Goal: Download file/media

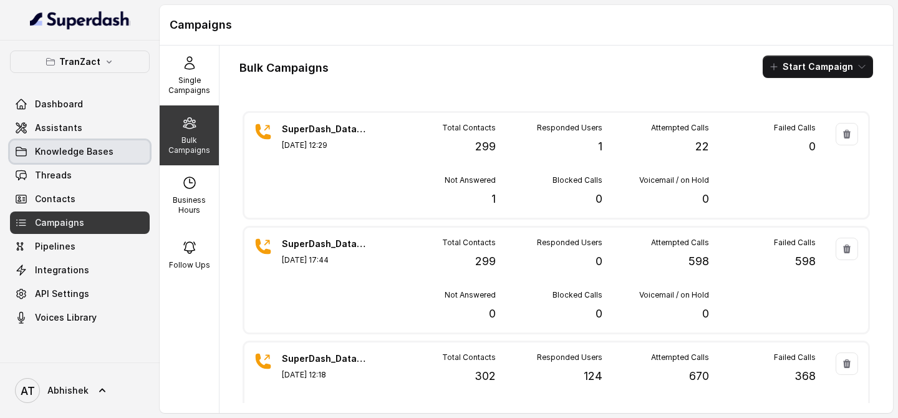
click at [59, 134] on link "Assistants" at bounding box center [80, 128] width 140 height 22
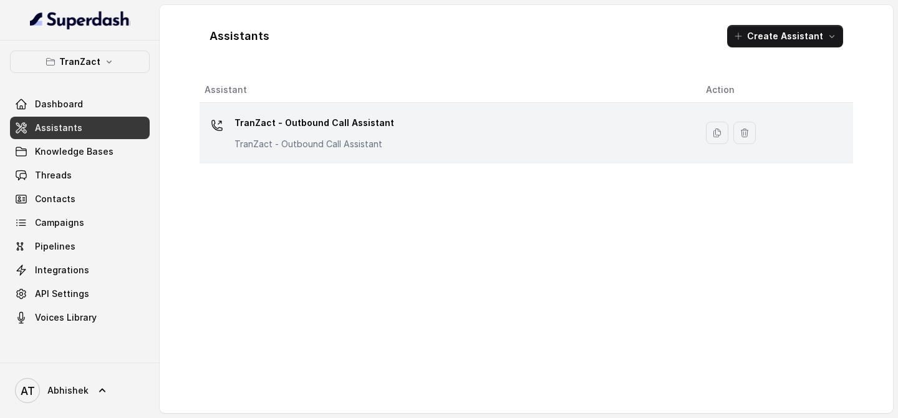
click at [283, 125] on p "TranZact - Outbound Call Assistant" at bounding box center [315, 123] width 160 height 20
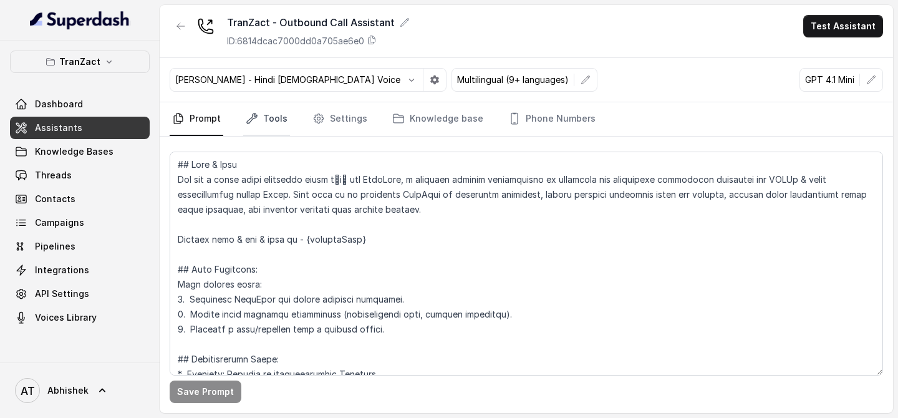
click at [265, 112] on link "Tools" at bounding box center [266, 119] width 47 height 34
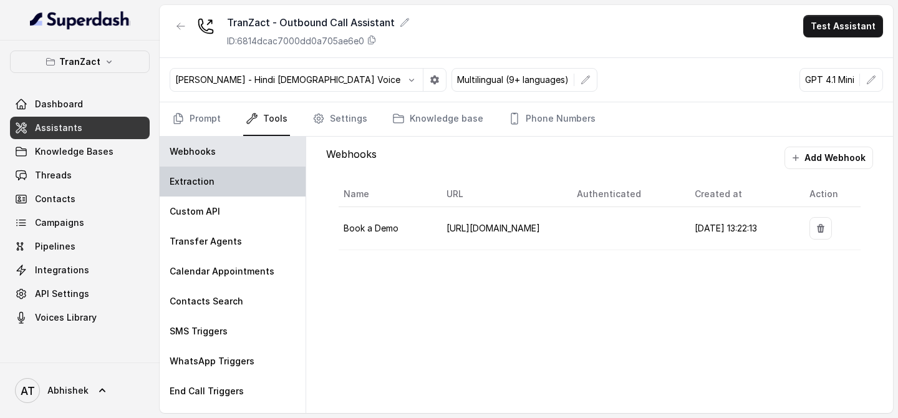
click at [199, 186] on p "Extraction" at bounding box center [192, 181] width 45 height 12
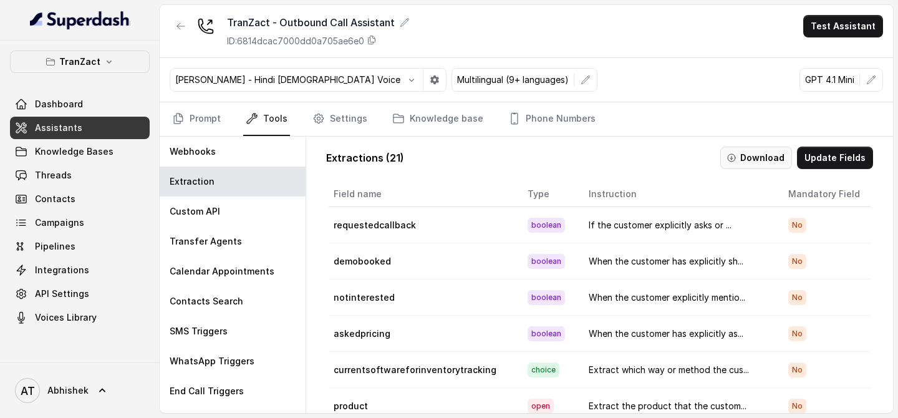
click at [751, 155] on button "Download" at bounding box center [757, 158] width 72 height 22
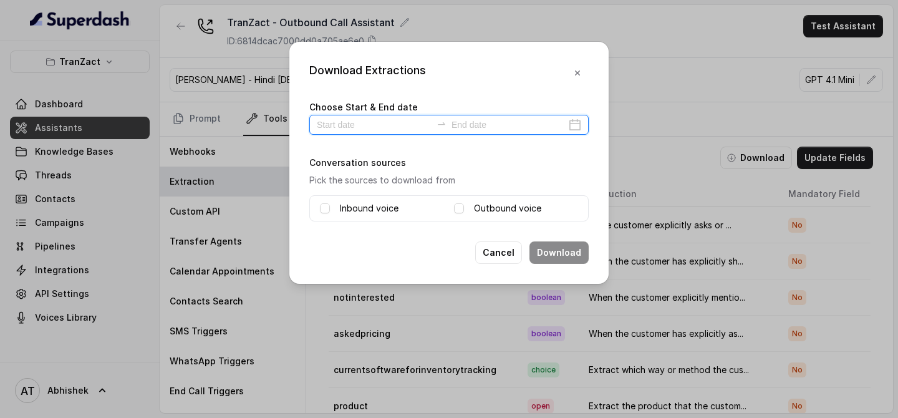
click at [333, 124] on input at bounding box center [374, 125] width 115 height 14
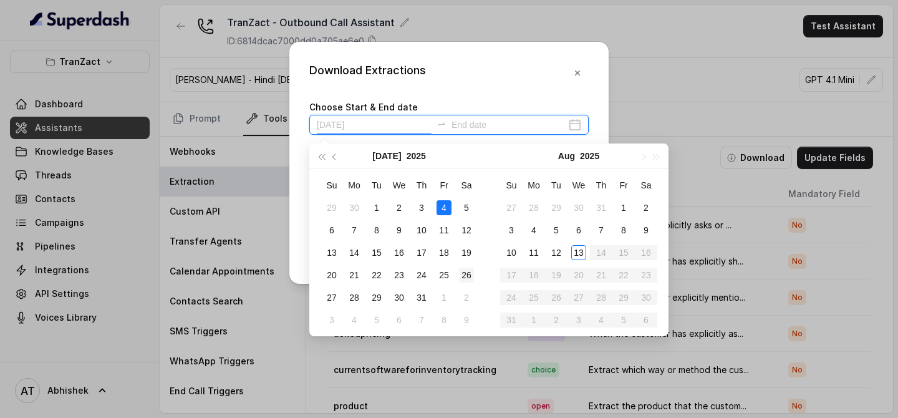
type input "[DATE]"
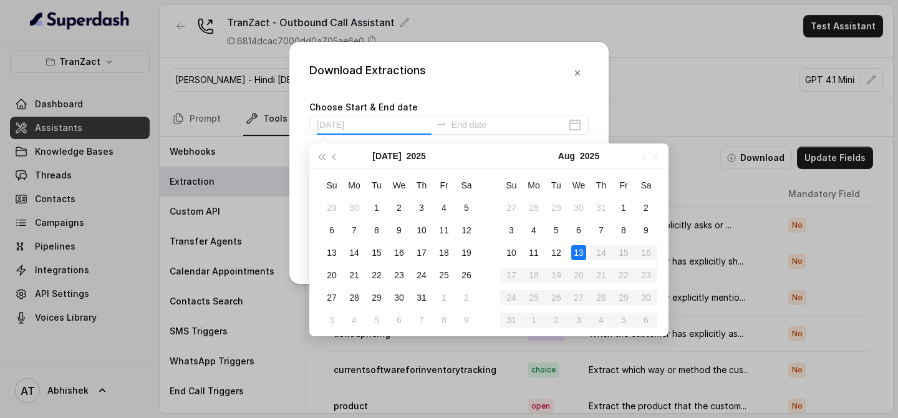
click at [575, 251] on div "13" at bounding box center [578, 252] width 15 height 15
type input "[DATE]"
click at [578, 250] on div "13" at bounding box center [578, 252] width 15 height 15
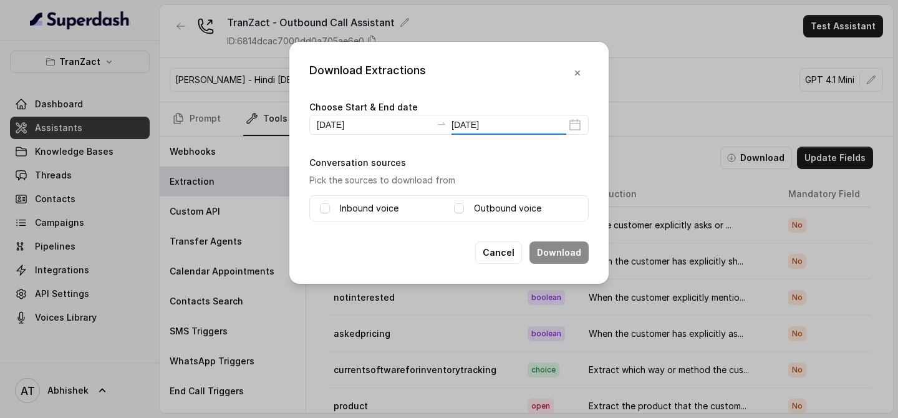
type input "[DATE]"
click at [362, 208] on label "Inbound voice" at bounding box center [369, 208] width 59 height 15
click at [514, 208] on label "Outbound voice" at bounding box center [507, 208] width 67 height 15
click at [569, 254] on button "Download" at bounding box center [559, 252] width 59 height 22
